Goal: Information Seeking & Learning: Learn about a topic

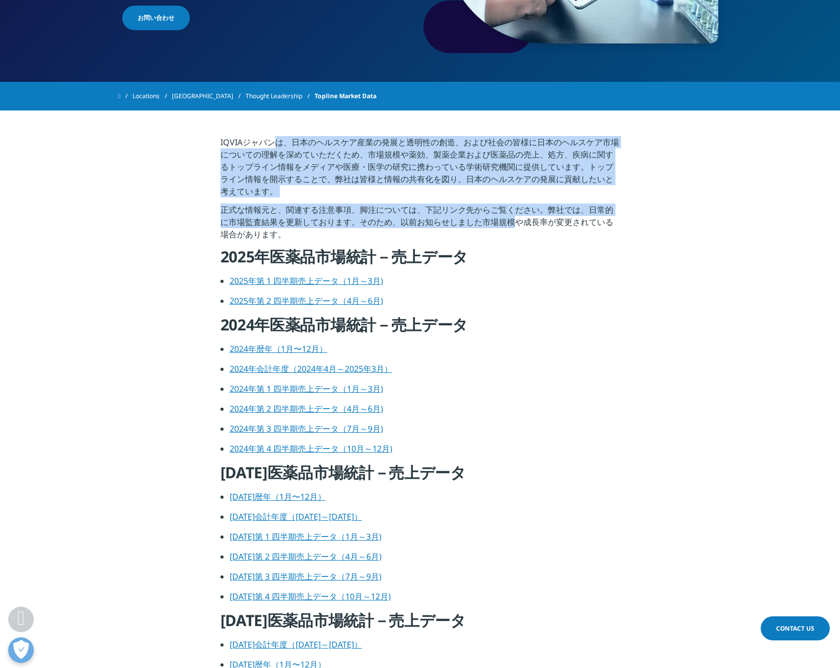
drag, startPoint x: 274, startPoint y: 137, endPoint x: 516, endPoint y: 219, distance: 255.1
click at [516, 219] on p "正式な情報元と、関連する注意事項、脚注については、下記リンク先からご覧ください。弊社では、日常的に市場監査結果を更新しております。そのため、以前お知らせしまし…" at bounding box center [421, 225] width 400 height 43
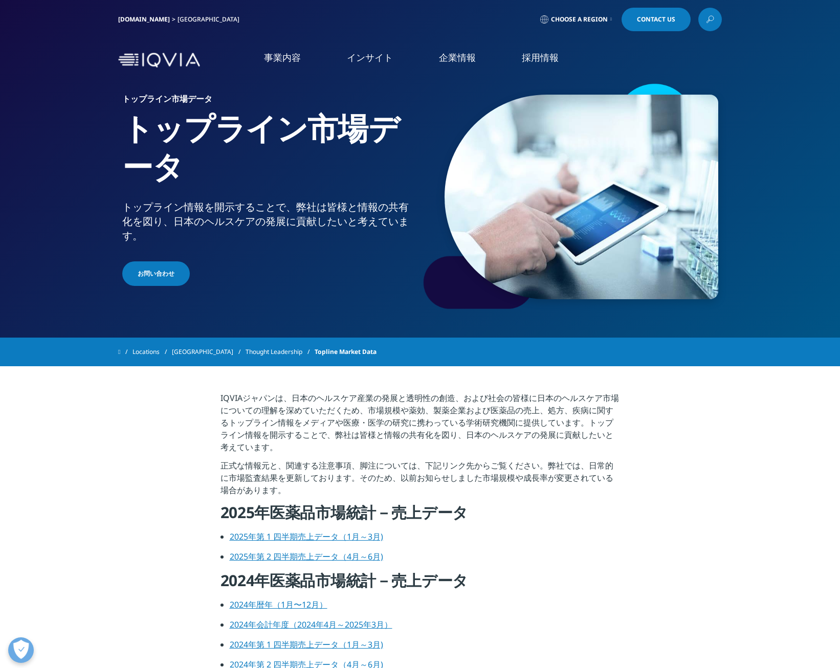
click at [528, 355] on div "Locations Japan Thought Leadership Topline Market Data" at bounding box center [420, 352] width 604 height 18
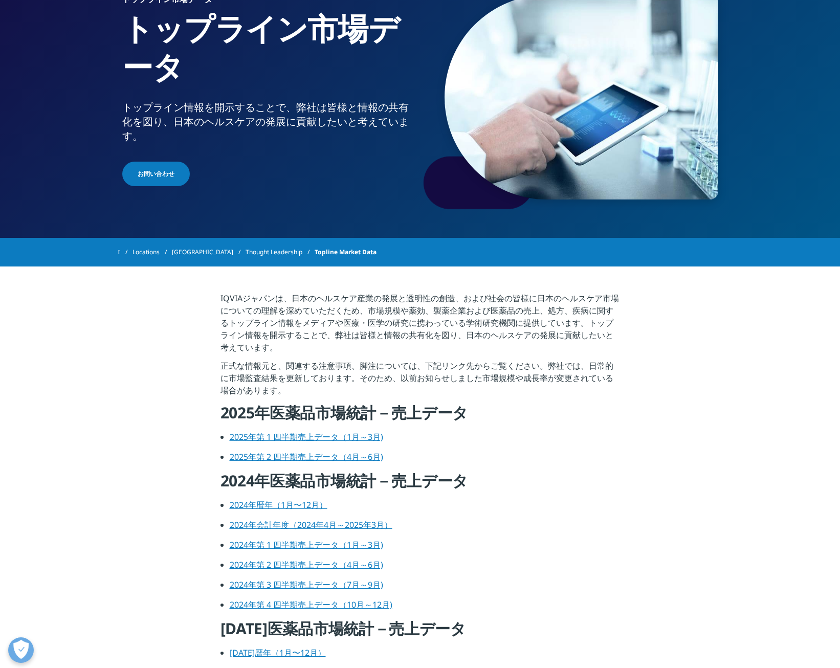
scroll to position [102, 0]
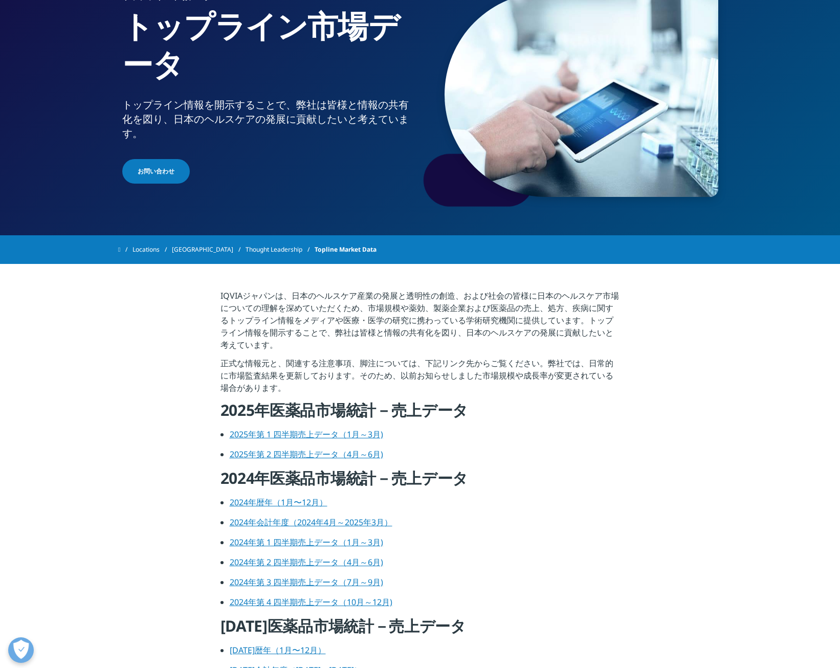
click at [351, 456] on link "2025年第 2 四半期売上データ（4月～6月)" at bounding box center [307, 454] width 154 height 11
drag, startPoint x: 321, startPoint y: 505, endPoint x: 362, endPoint y: 454, distance: 65.9
click at [321, 505] on link "2024年暦年（1月〜12月）" at bounding box center [279, 502] width 98 height 11
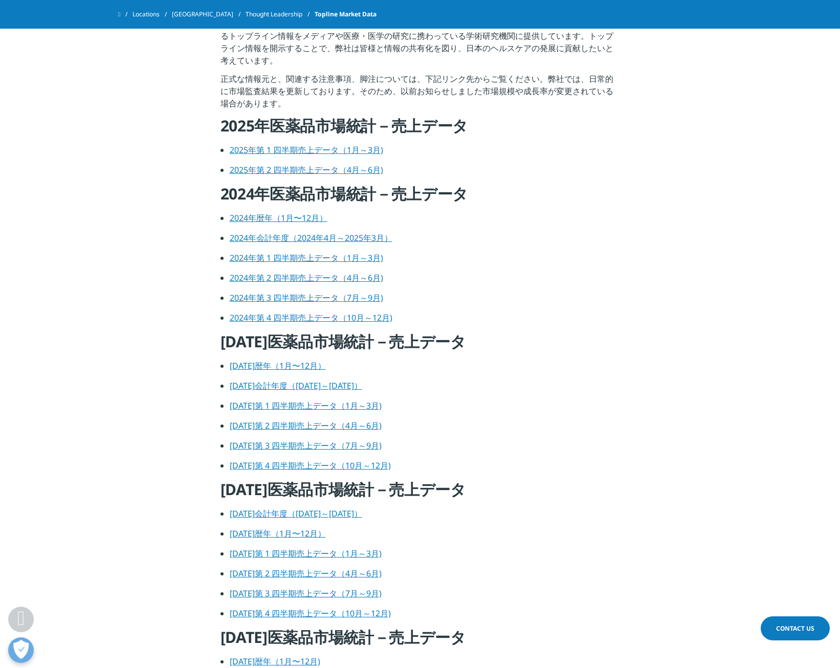
click at [251, 370] on link "[DATE]暦年（1月〜12月）" at bounding box center [278, 365] width 96 height 11
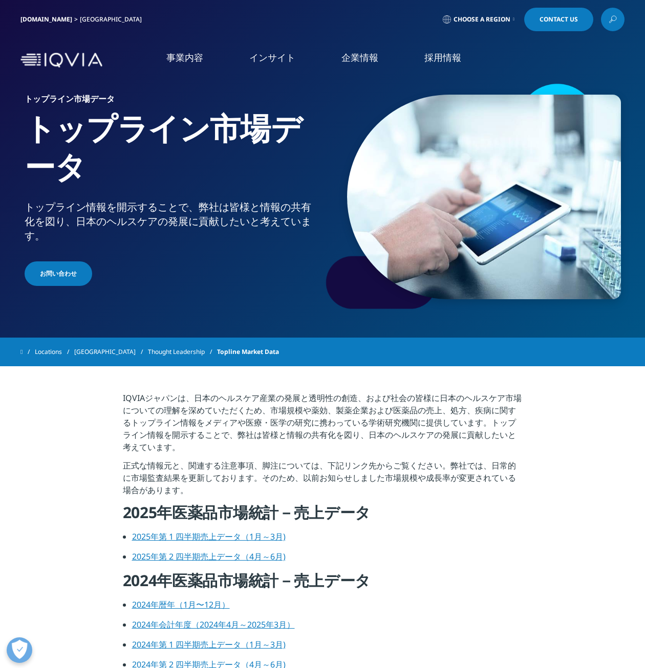
click at [168, 351] on link "Thought Leadership" at bounding box center [182, 352] width 69 height 18
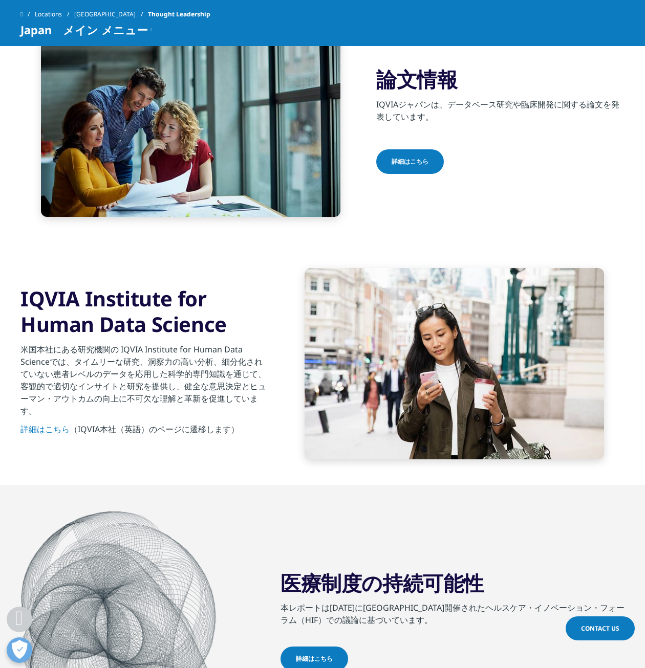
scroll to position [563, 0]
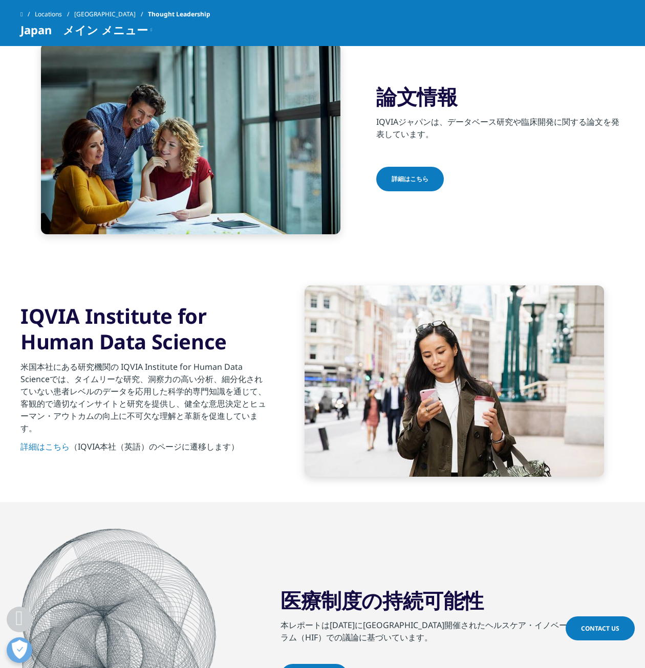
click at [34, 449] on link "詳細はこちら" at bounding box center [44, 446] width 49 height 11
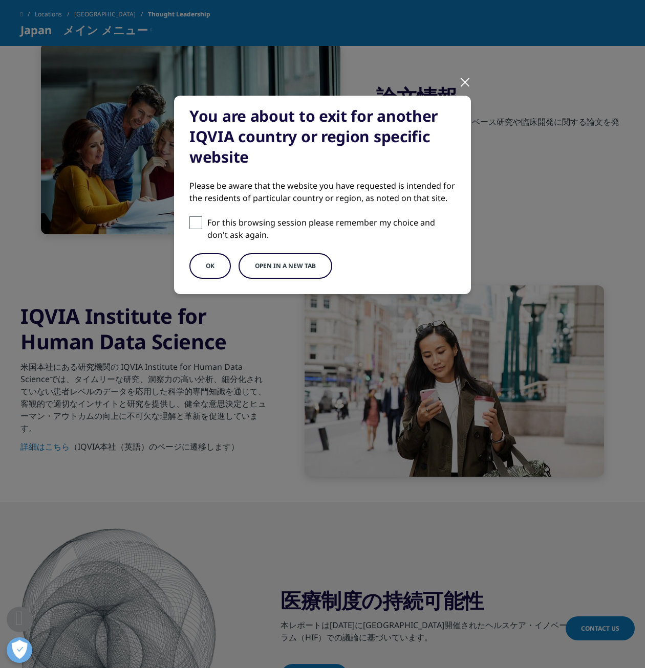
click at [188, 225] on div "You are about to exit for another IQVIA country or region specific website Plea…" at bounding box center [322, 195] width 297 height 199
click at [197, 226] on span at bounding box center [195, 222] width 13 height 13
click at [197, 226] on input "For this browsing session please remember my choice and don't ask again." at bounding box center [195, 222] width 13 height 13
checkbox input "true"
click at [208, 269] on button "OK" at bounding box center [209, 266] width 41 height 26
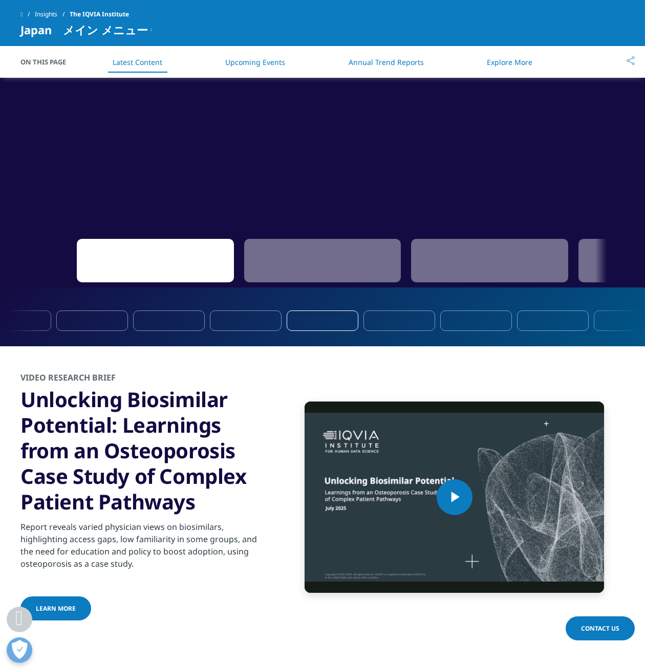
scroll to position [1126, 0]
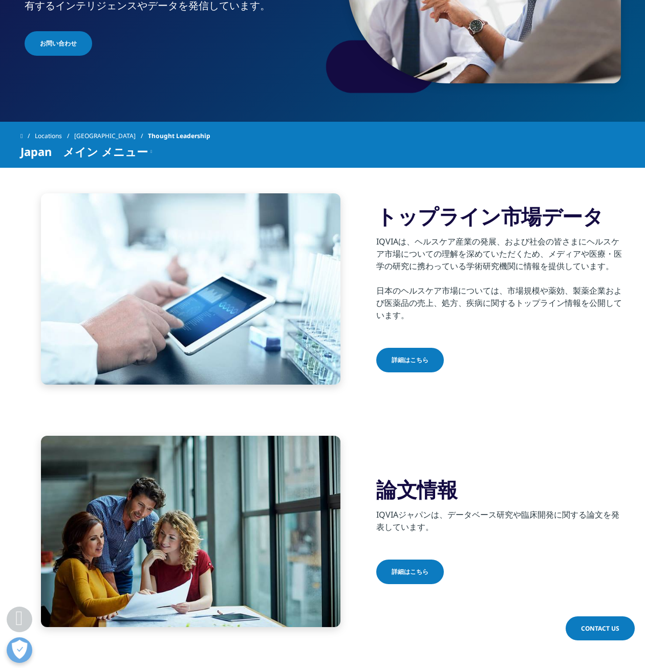
scroll to position [256, 0]
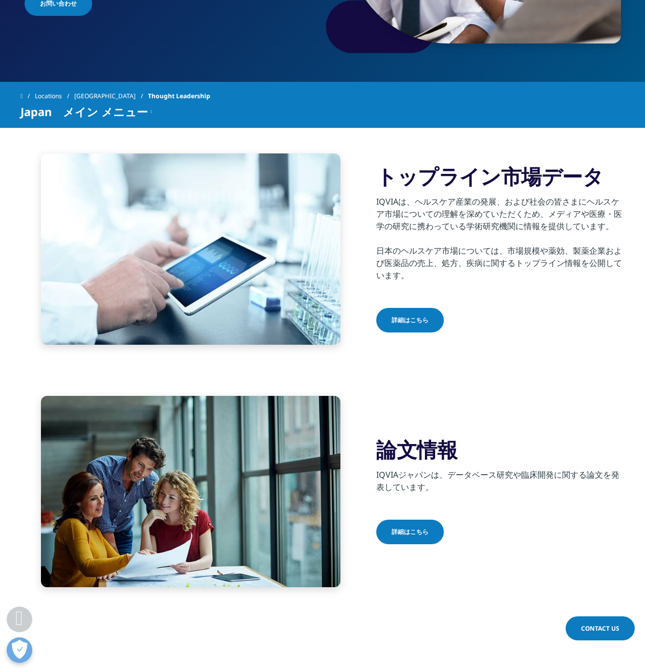
click at [403, 321] on span "詳細はこちら" at bounding box center [410, 320] width 37 height 9
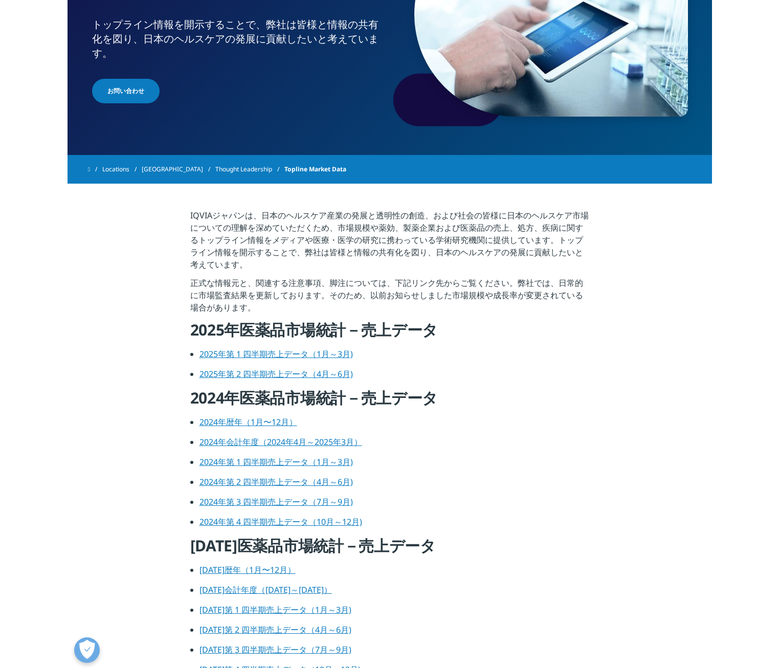
scroll to position [205, 0]
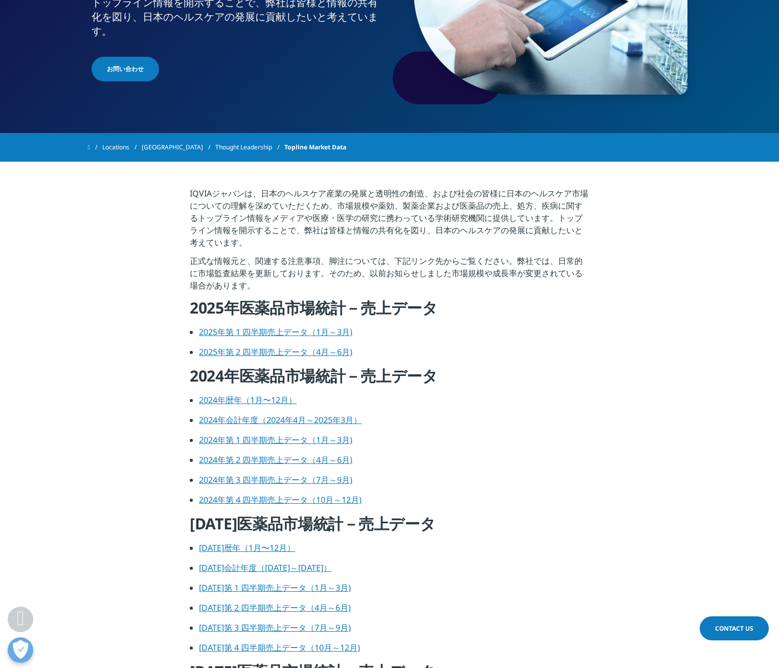
drag, startPoint x: 270, startPoint y: 401, endPoint x: 594, endPoint y: 1, distance: 515.3
click at [270, 401] on link "2024年暦年（1月〜12月）" at bounding box center [248, 400] width 98 height 11
